Goal: Information Seeking & Learning: Learn about a topic

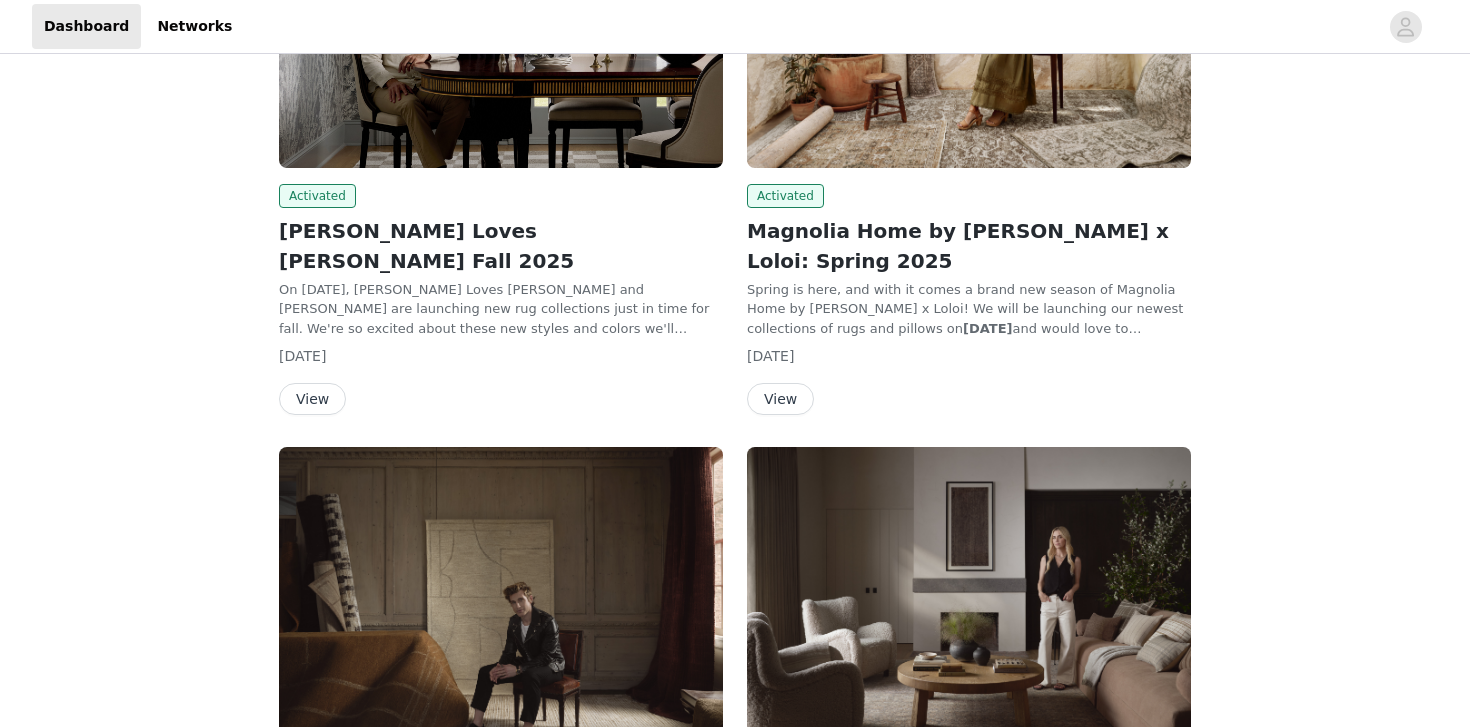
scroll to position [1067, 0]
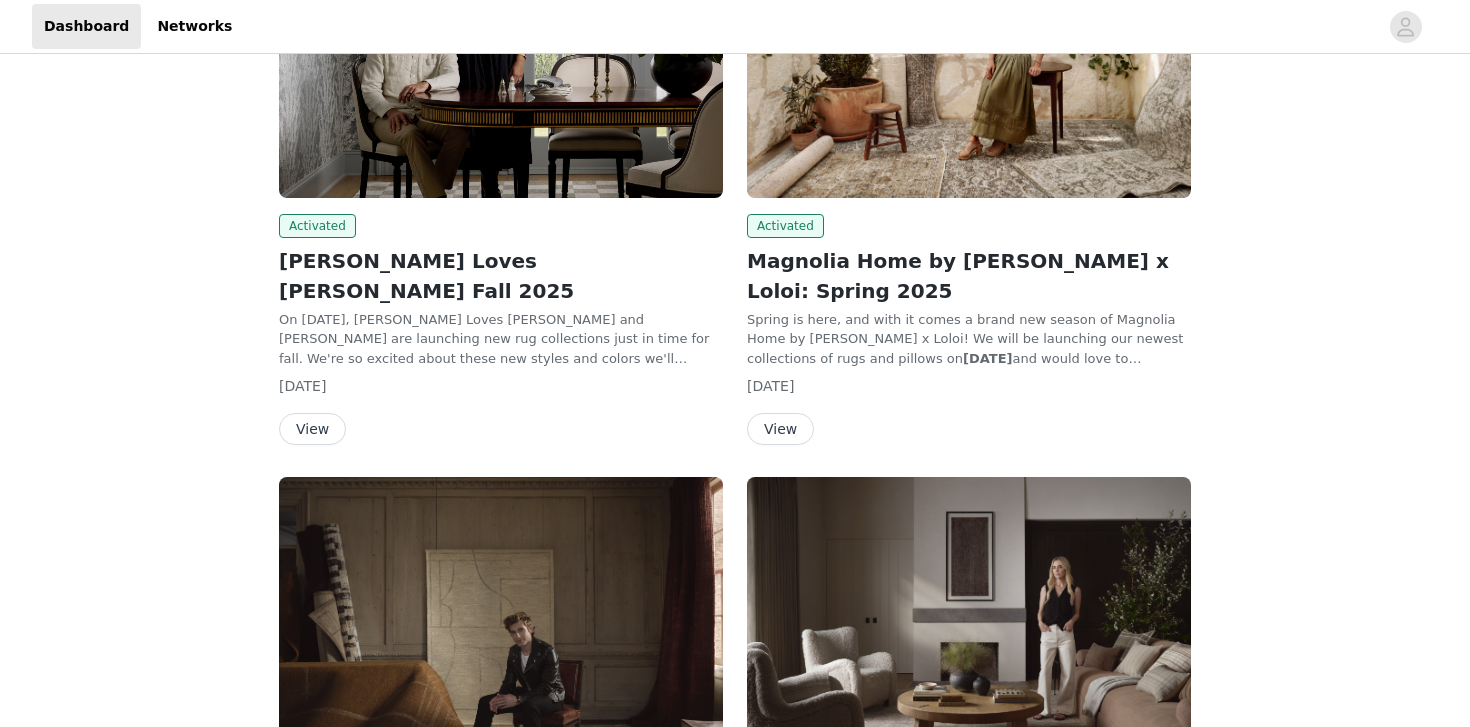
click at [924, 125] on img at bounding box center [969, 31] width 444 height 333
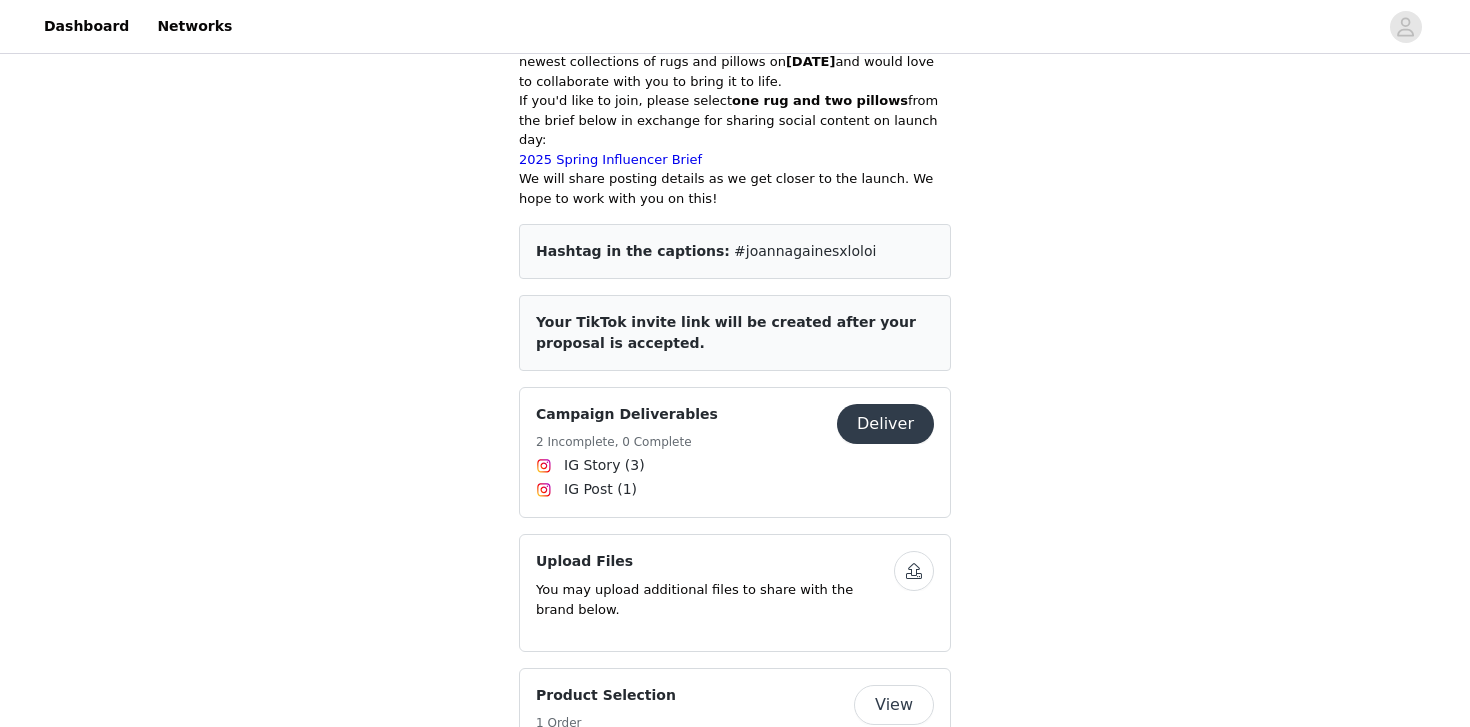
scroll to position [590, 0]
click at [887, 684] on button "View" at bounding box center [894, 704] width 80 height 40
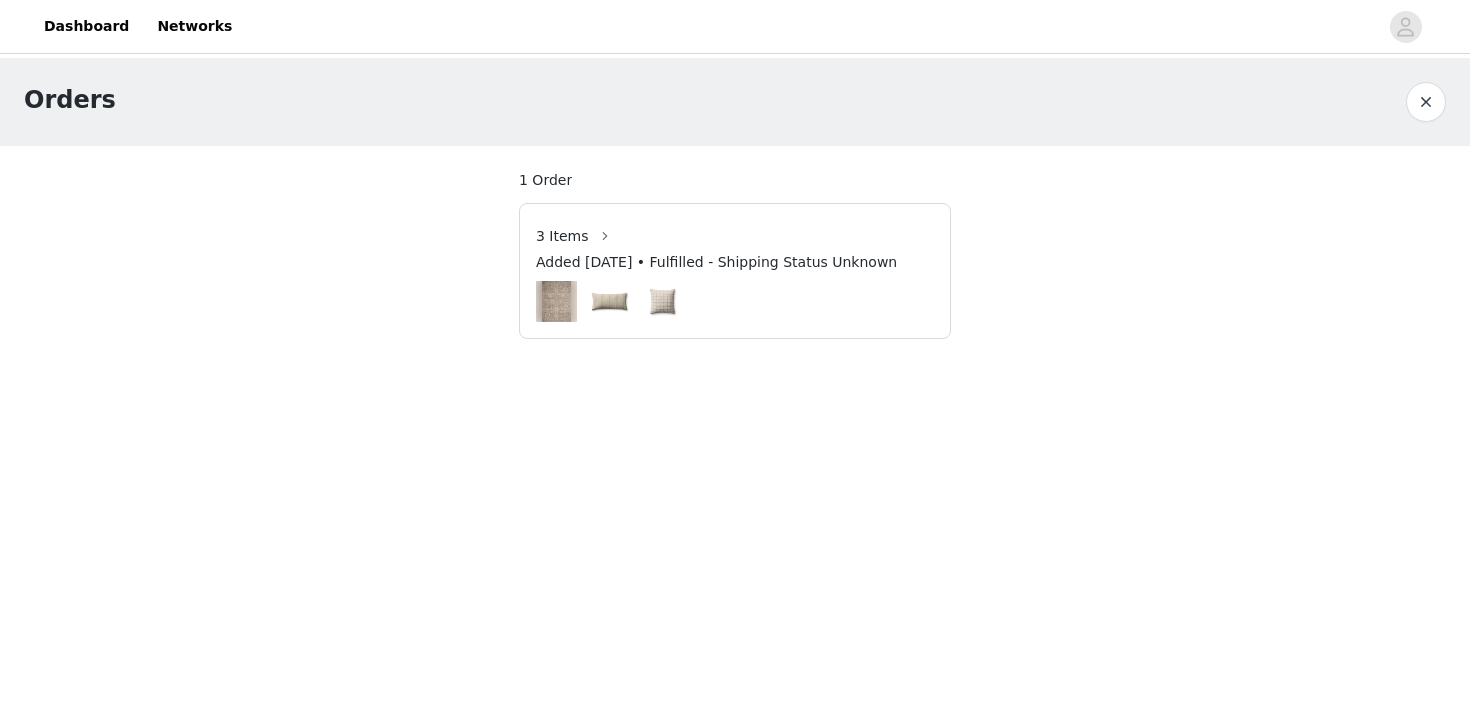
click at [830, 261] on span "Added [DATE] • Fulfilled - Shipping Status Unknown" at bounding box center [716, 262] width 361 height 21
click at [552, 237] on span "3 Items" at bounding box center [562, 236] width 53 height 21
click at [563, 298] on img at bounding box center [557, 301] width 30 height 41
click at [568, 302] on img at bounding box center [557, 301] width 30 height 41
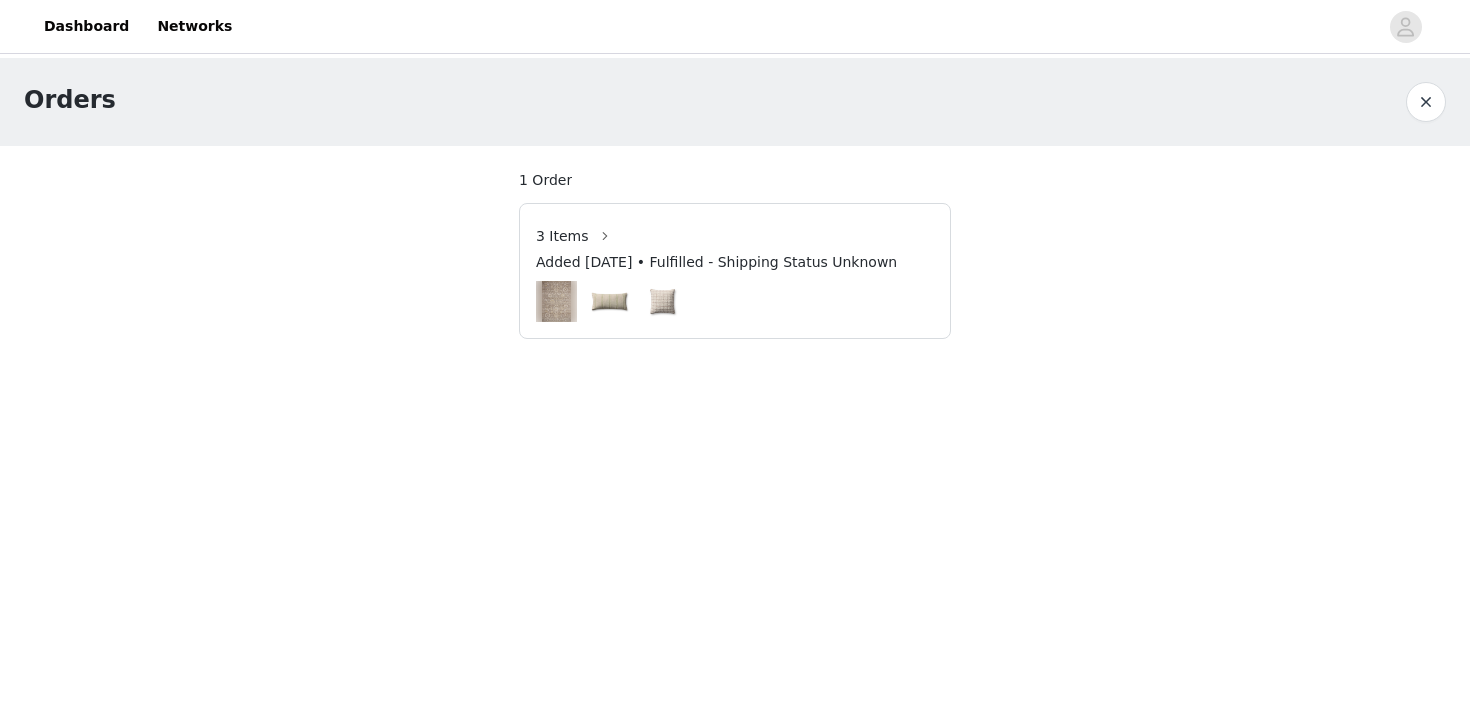
click at [568, 302] on img at bounding box center [557, 301] width 30 height 41
click at [573, 319] on img at bounding box center [556, 301] width 41 height 51
click at [560, 305] on img at bounding box center [557, 301] width 30 height 41
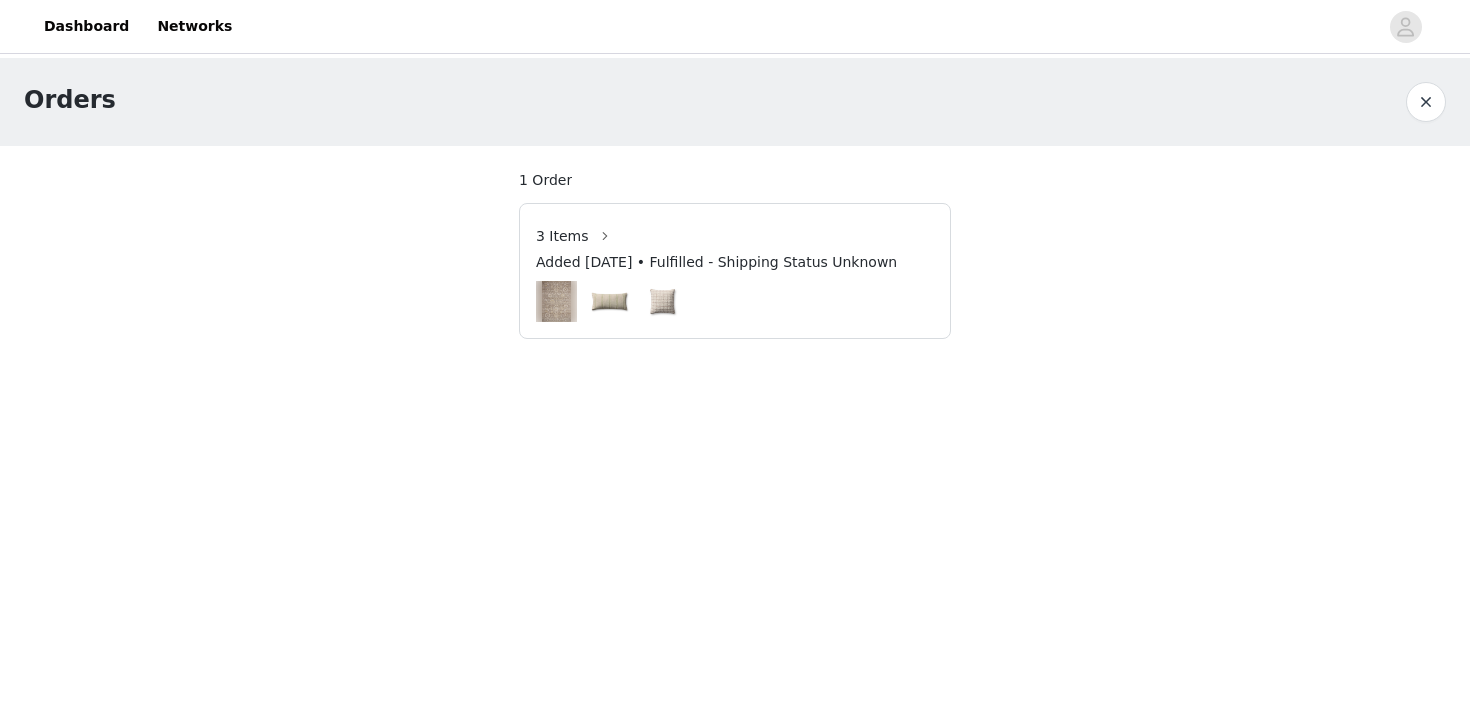
click at [555, 305] on img at bounding box center [557, 301] width 30 height 41
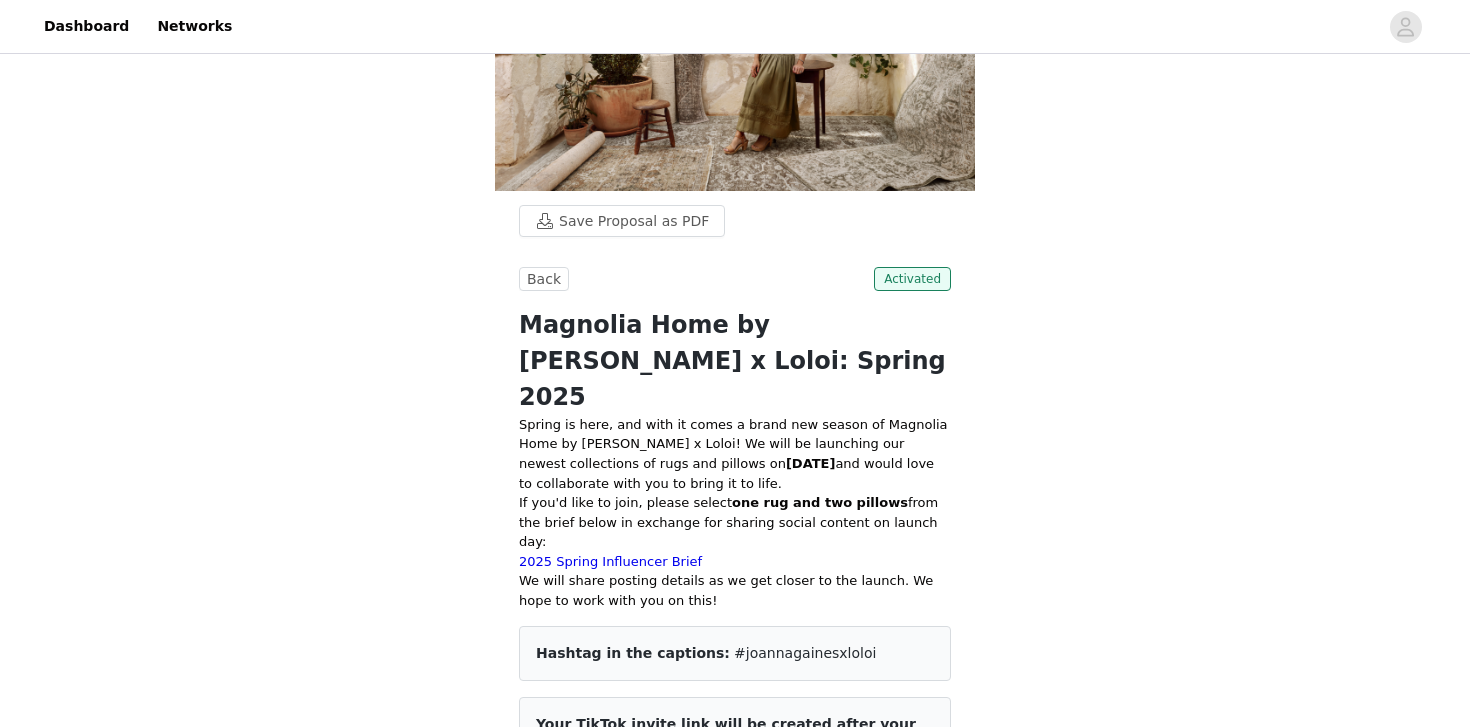
scroll to position [184, 0]
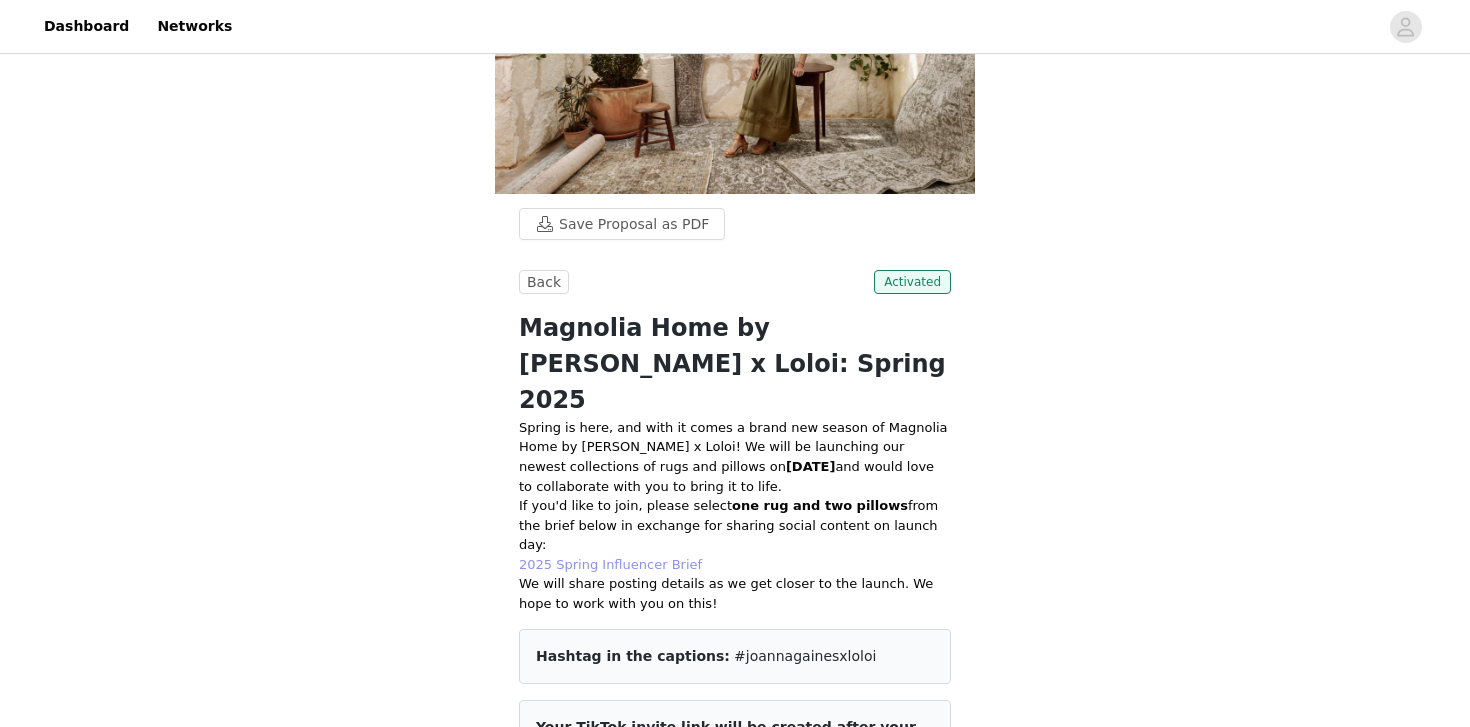
click at [637, 557] on link "2025 Spring Influencer Brief" at bounding box center [610, 564] width 183 height 15
click at [654, 557] on link "2025 Spring Influencer Brief" at bounding box center [610, 564] width 183 height 15
click at [605, 557] on link "2025 Spring Influencer Brief" at bounding box center [610, 564] width 183 height 15
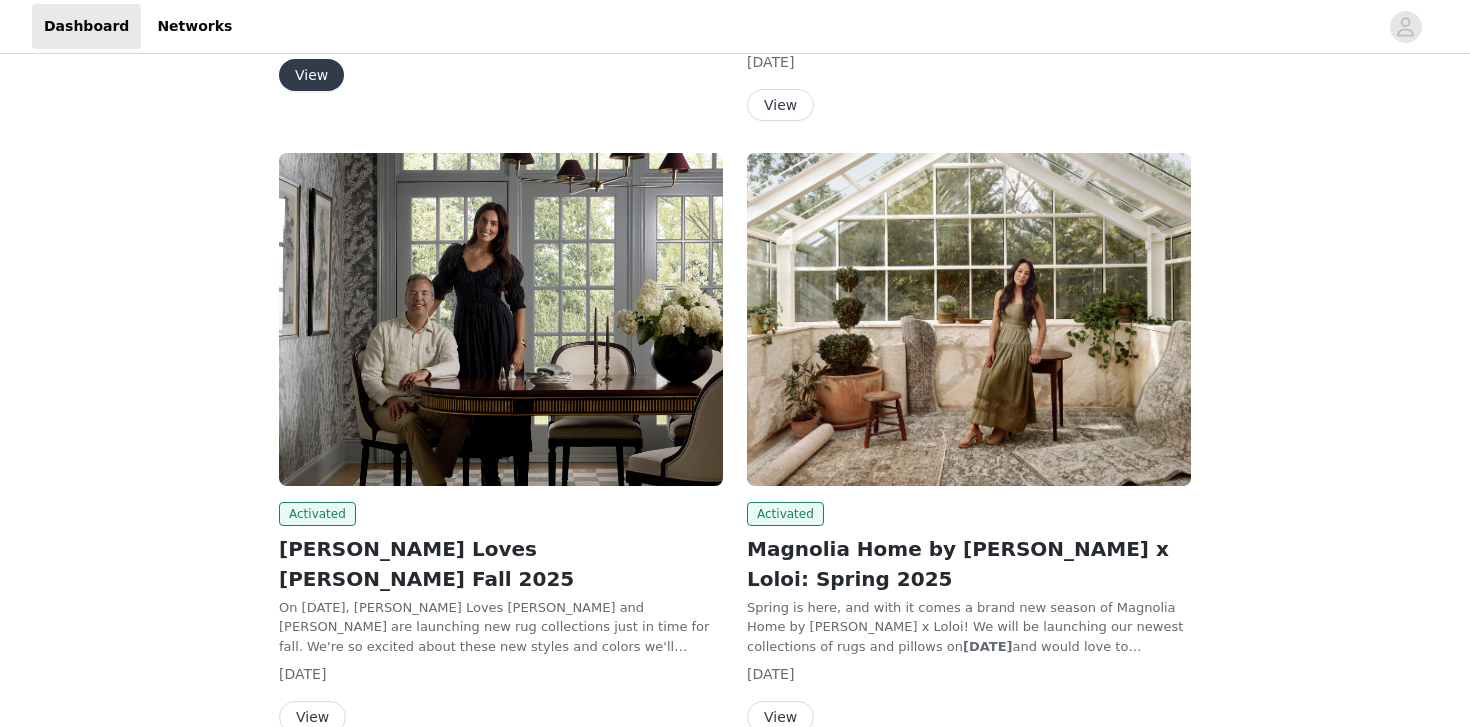
scroll to position [782, 0]
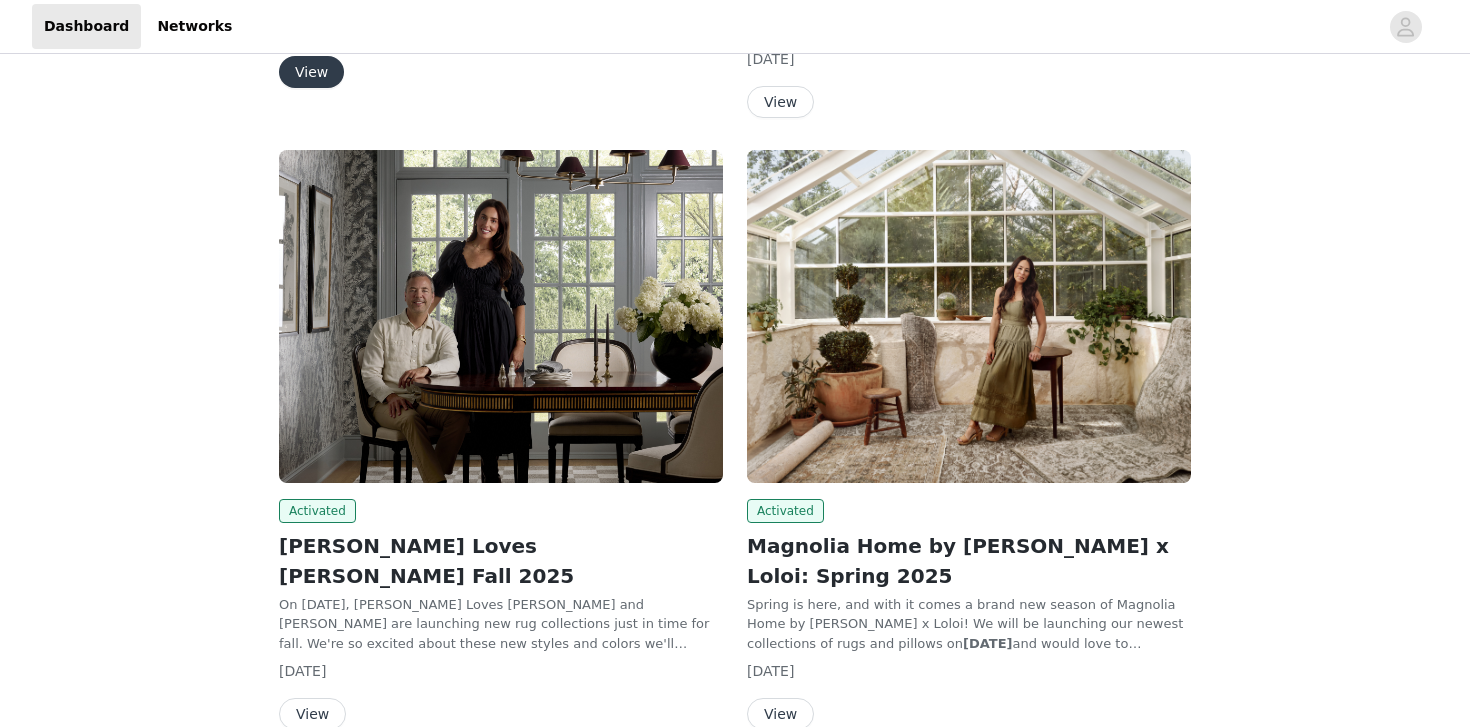
click at [425, 531] on h2 "[PERSON_NAME] Loves [PERSON_NAME] Fall 2025" at bounding box center [501, 561] width 444 height 60
click at [364, 431] on img at bounding box center [501, 316] width 444 height 333
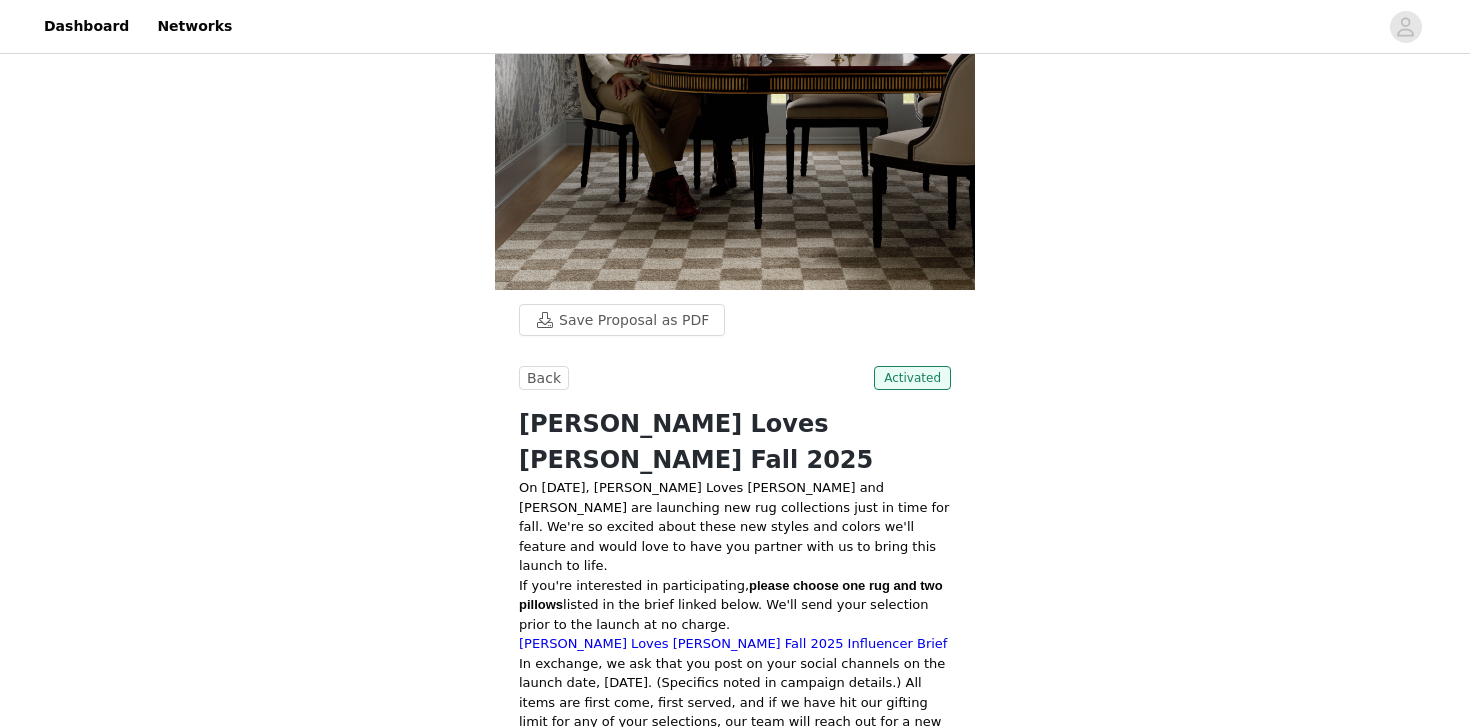
scroll to position [339, 0]
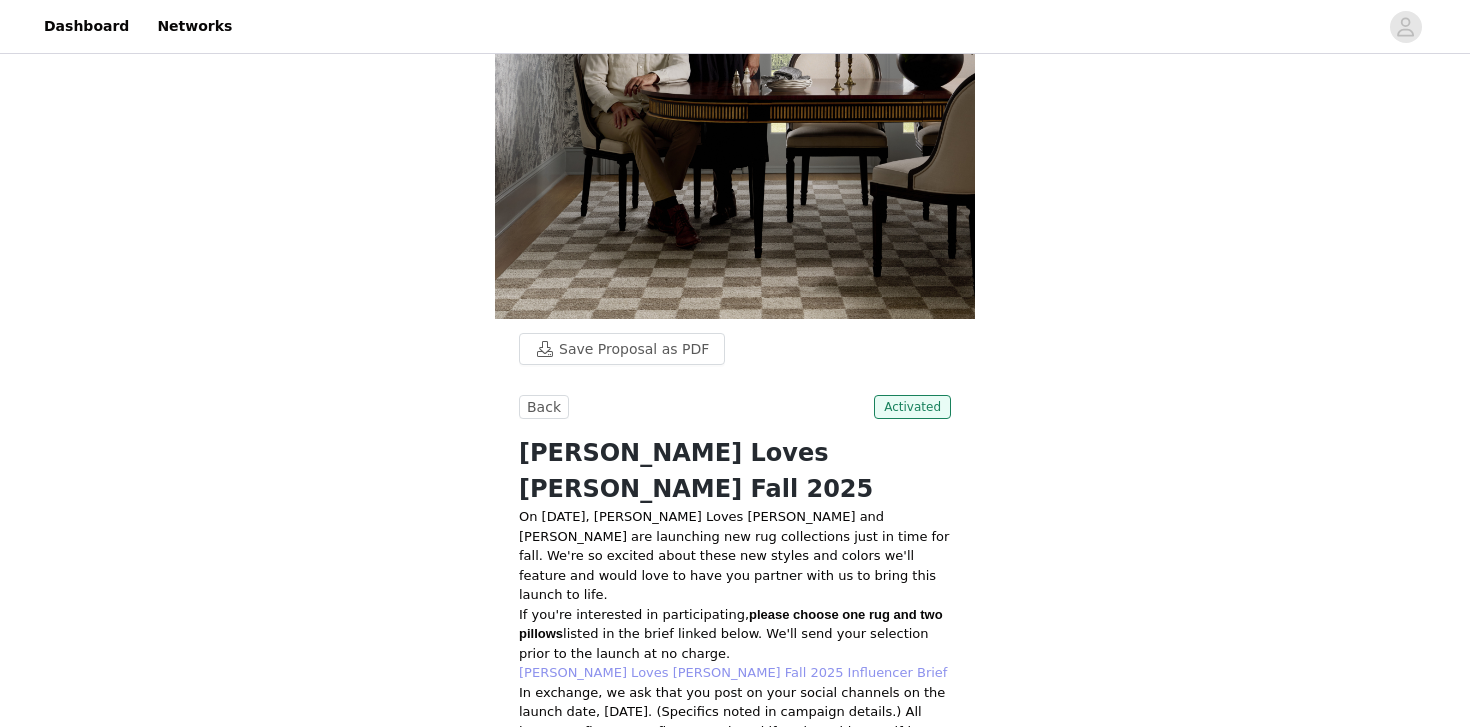
click at [748, 665] on link "[PERSON_NAME] Loves [PERSON_NAME] Fall 2025 Influencer Brief" at bounding box center [733, 672] width 428 height 15
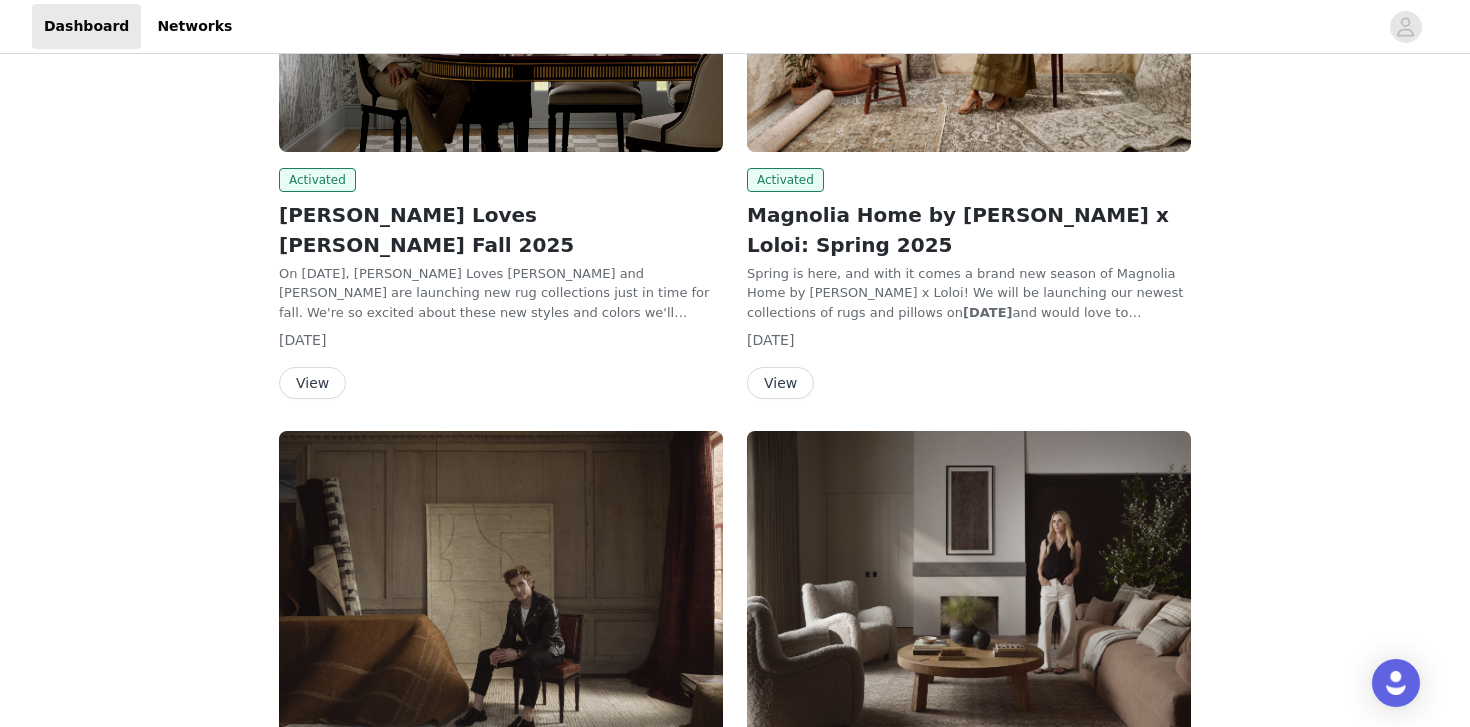
scroll to position [1043, 0]
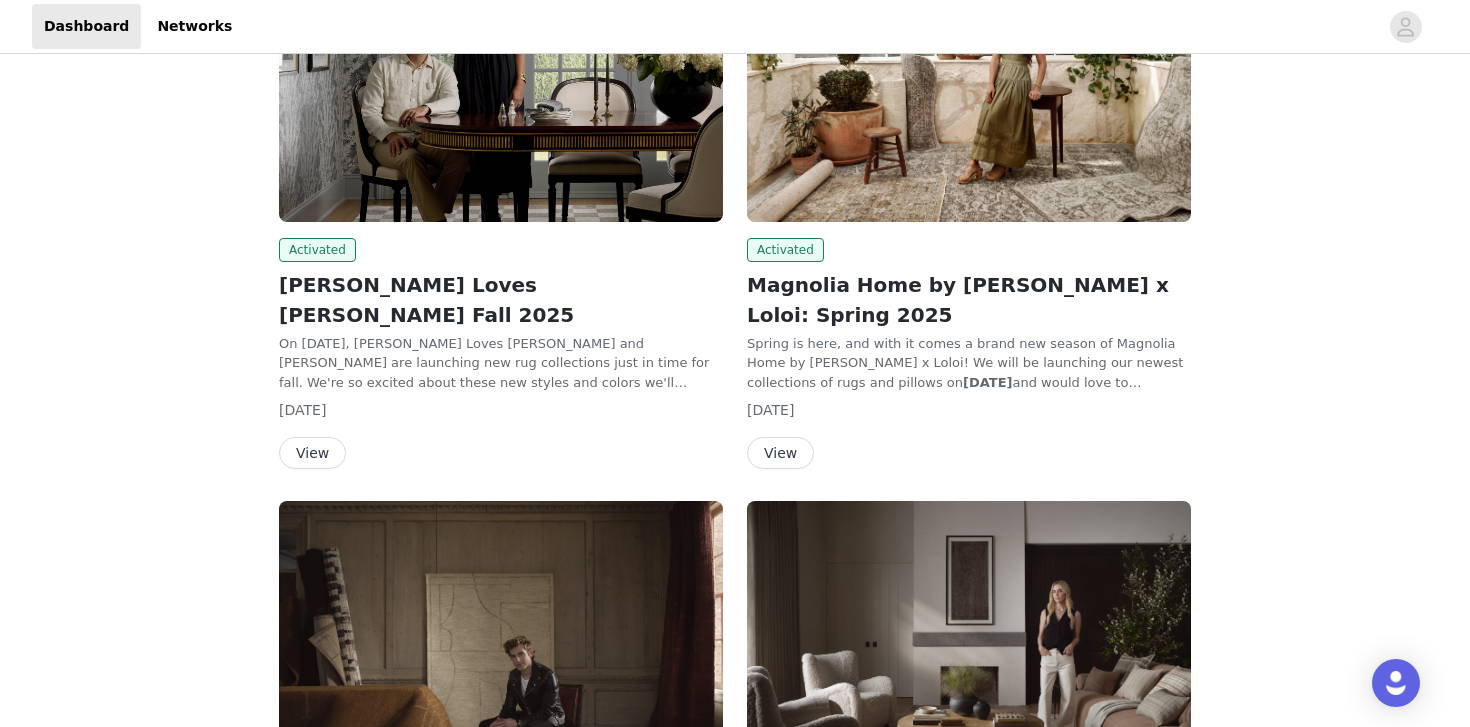
click at [882, 270] on h2 "Magnolia Home by [PERSON_NAME] x Loloi: Spring 2025" at bounding box center [969, 300] width 444 height 60
click at [942, 150] on img at bounding box center [969, 55] width 444 height 333
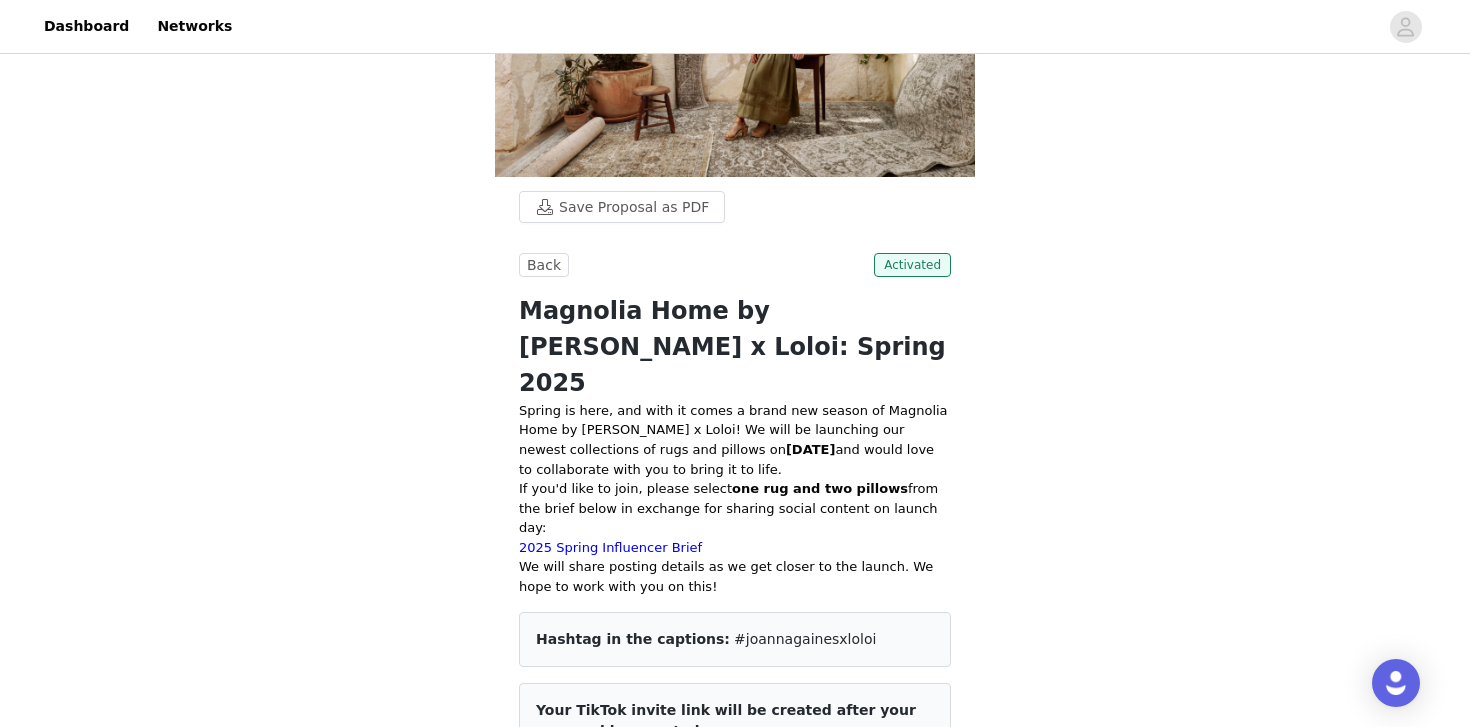
scroll to position [203, 0]
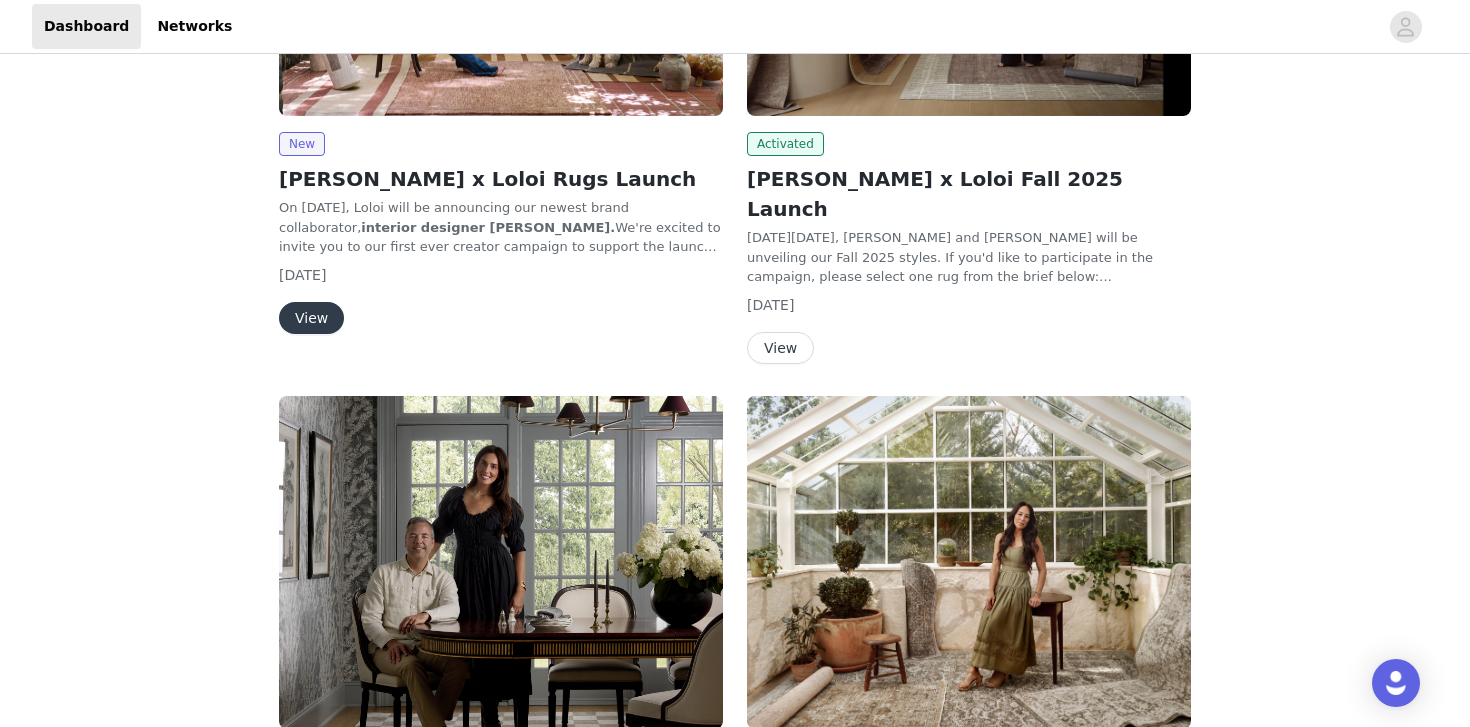
scroll to position [369, 0]
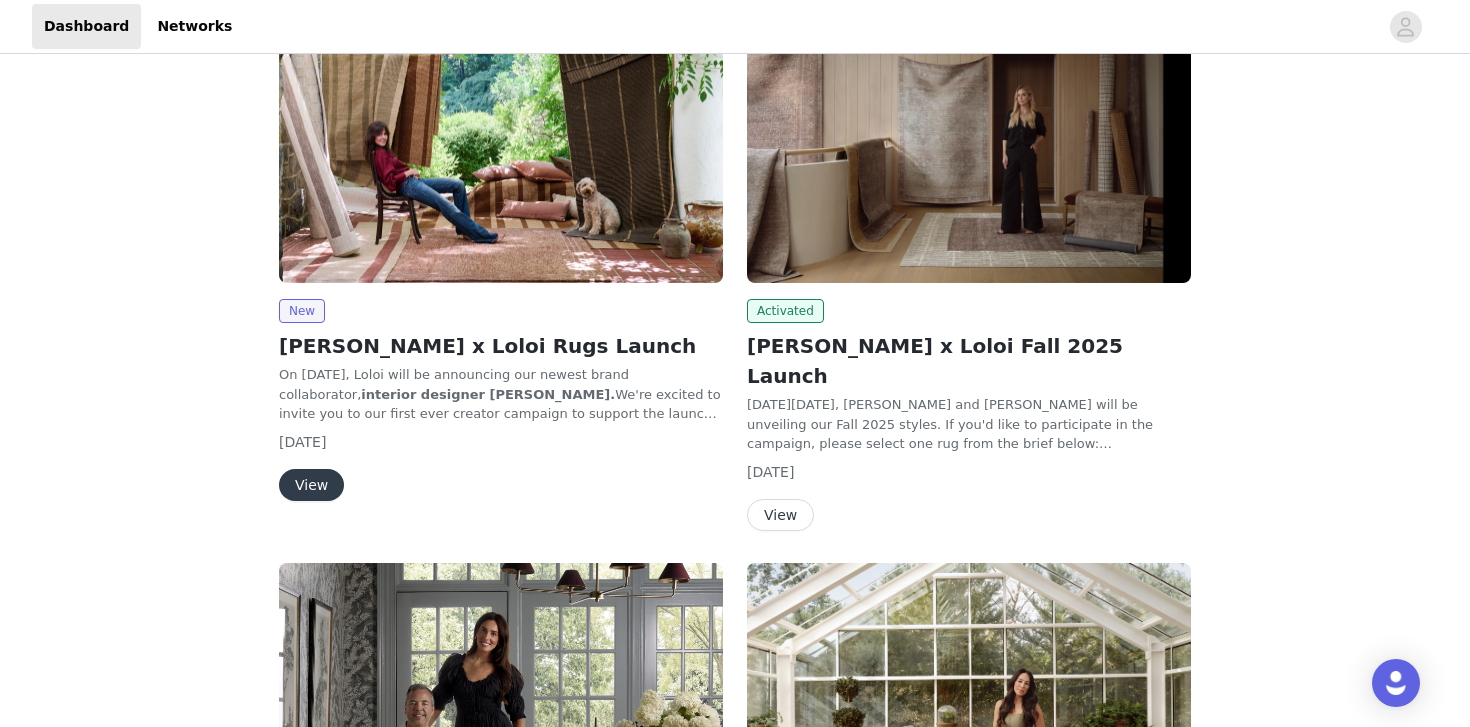
click at [984, 202] on img at bounding box center [969, 116] width 444 height 333
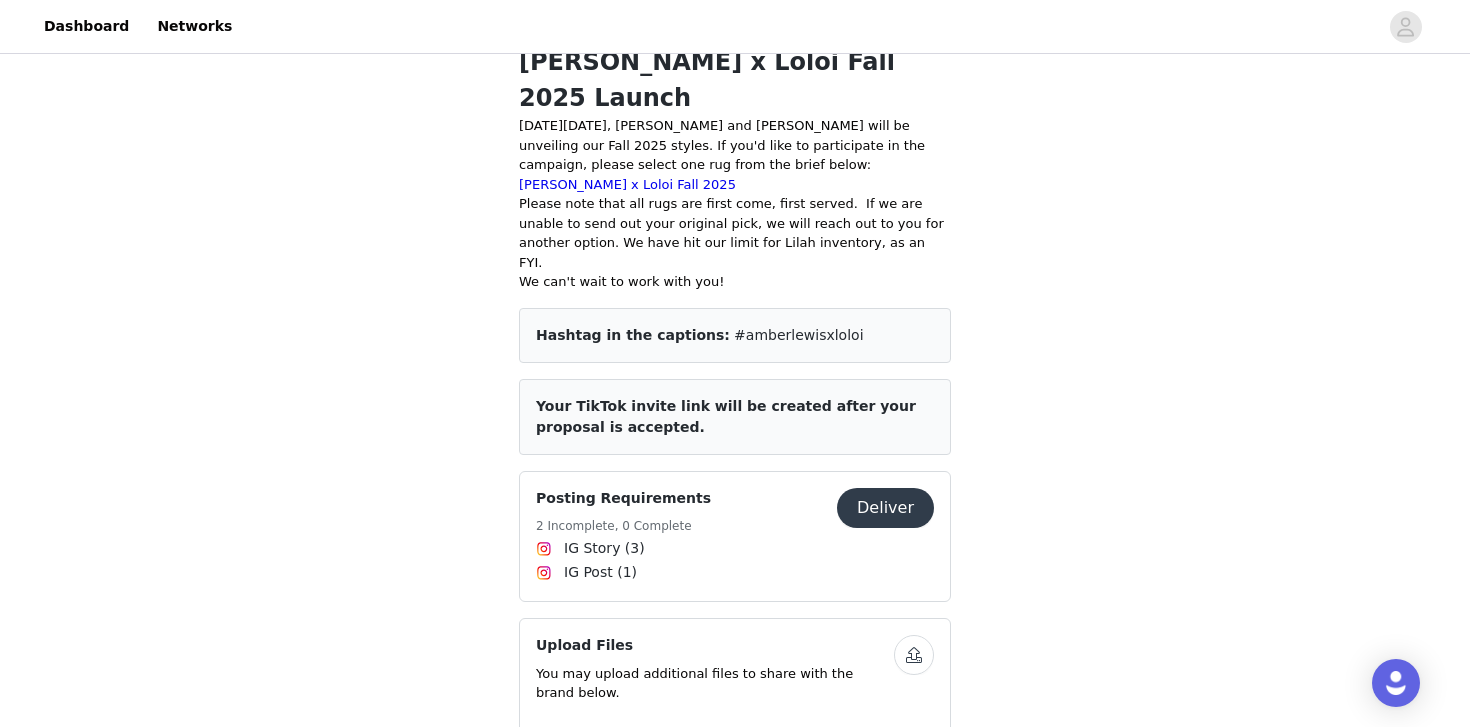
scroll to position [476, 0]
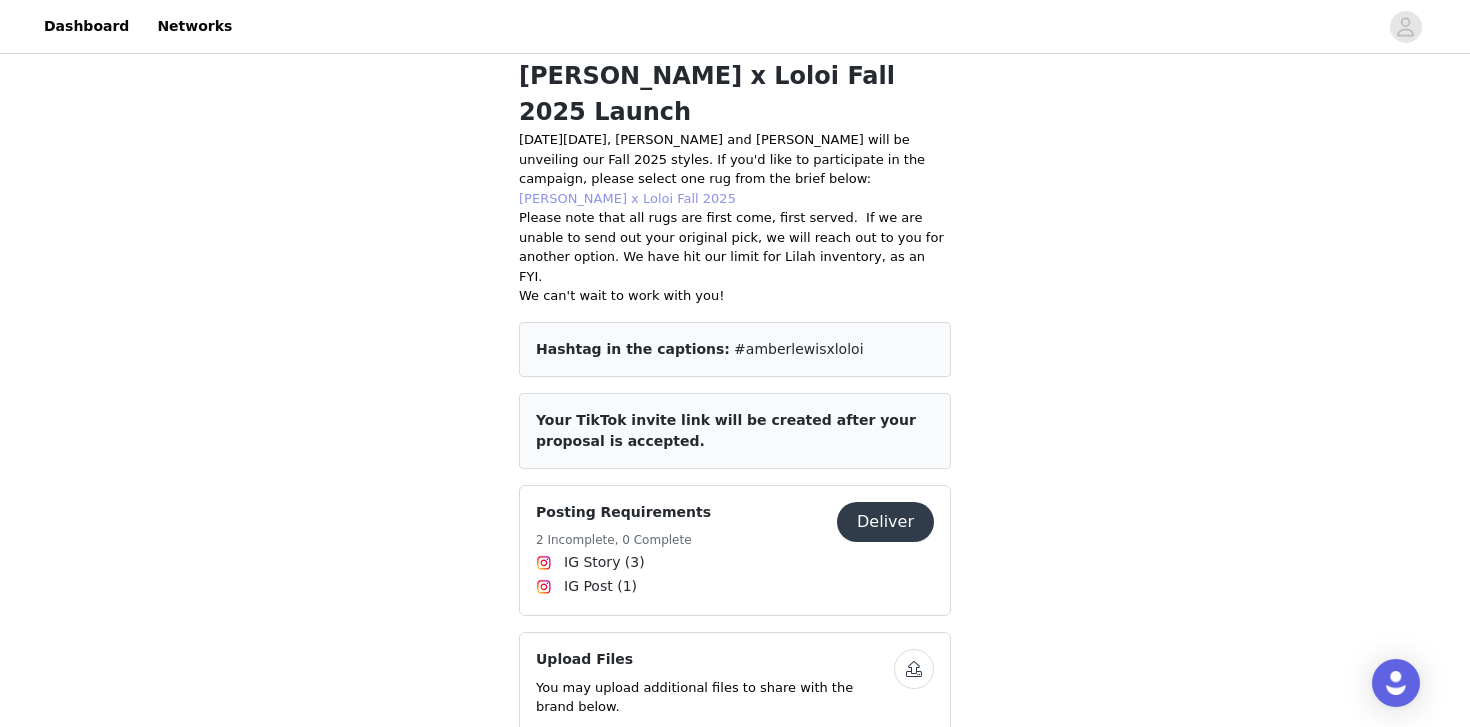
click at [642, 191] on link "[PERSON_NAME] x Loloi Fall 2025" at bounding box center [627, 198] width 217 height 15
